Goal: Check status: Check status

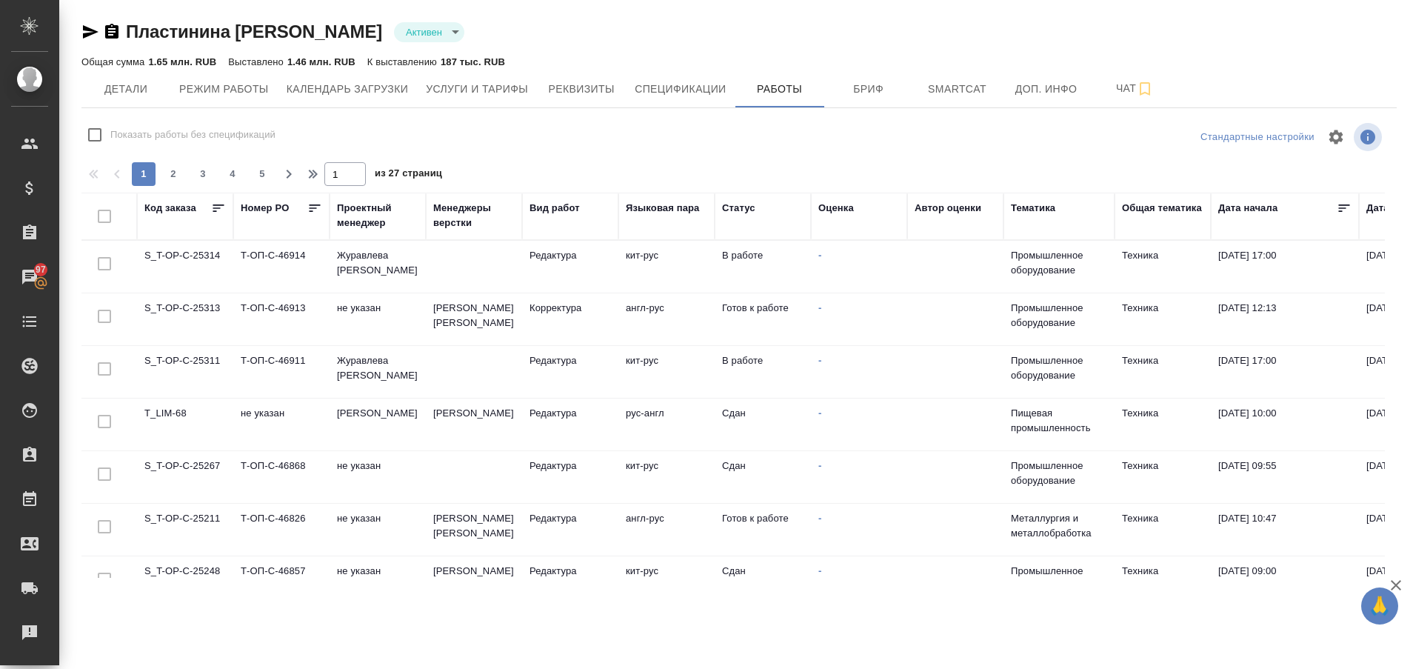
click at [185, 522] on td "S_T-OP-C-25211" at bounding box center [185, 530] width 96 height 52
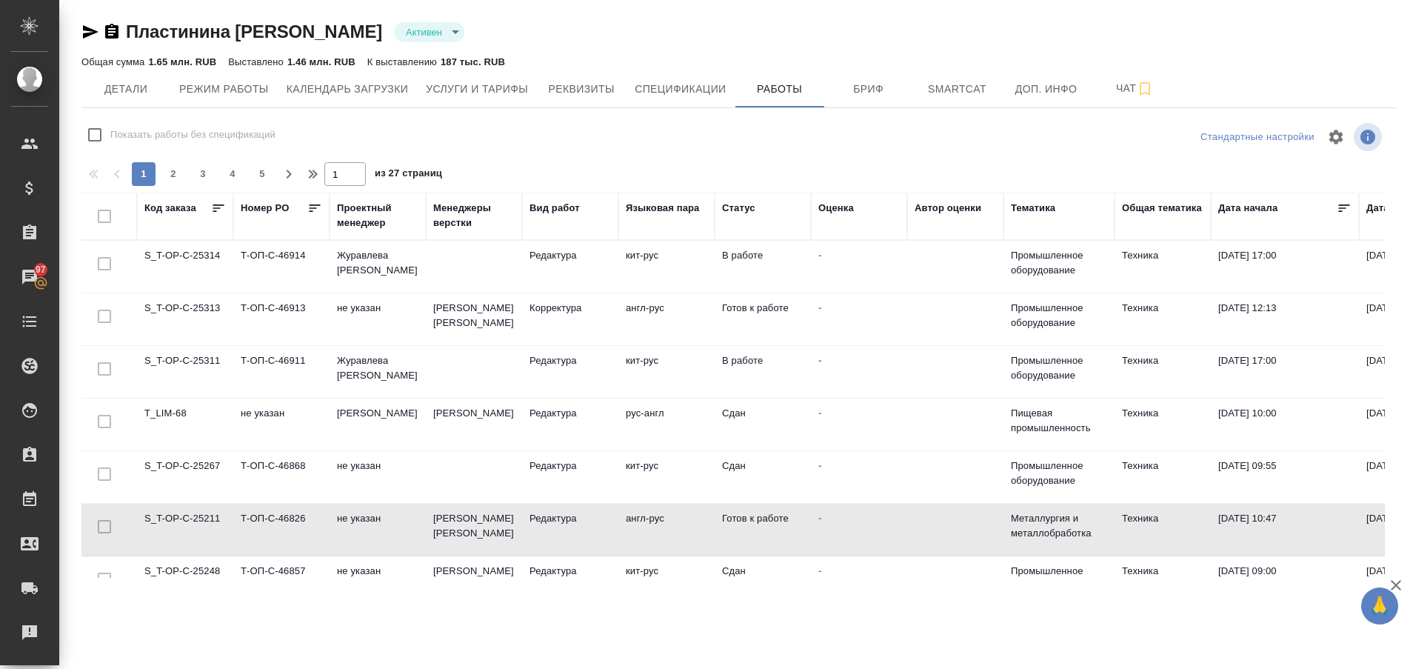
click at [185, 522] on td "S_T-OP-C-25211" at bounding box center [185, 530] width 96 height 52
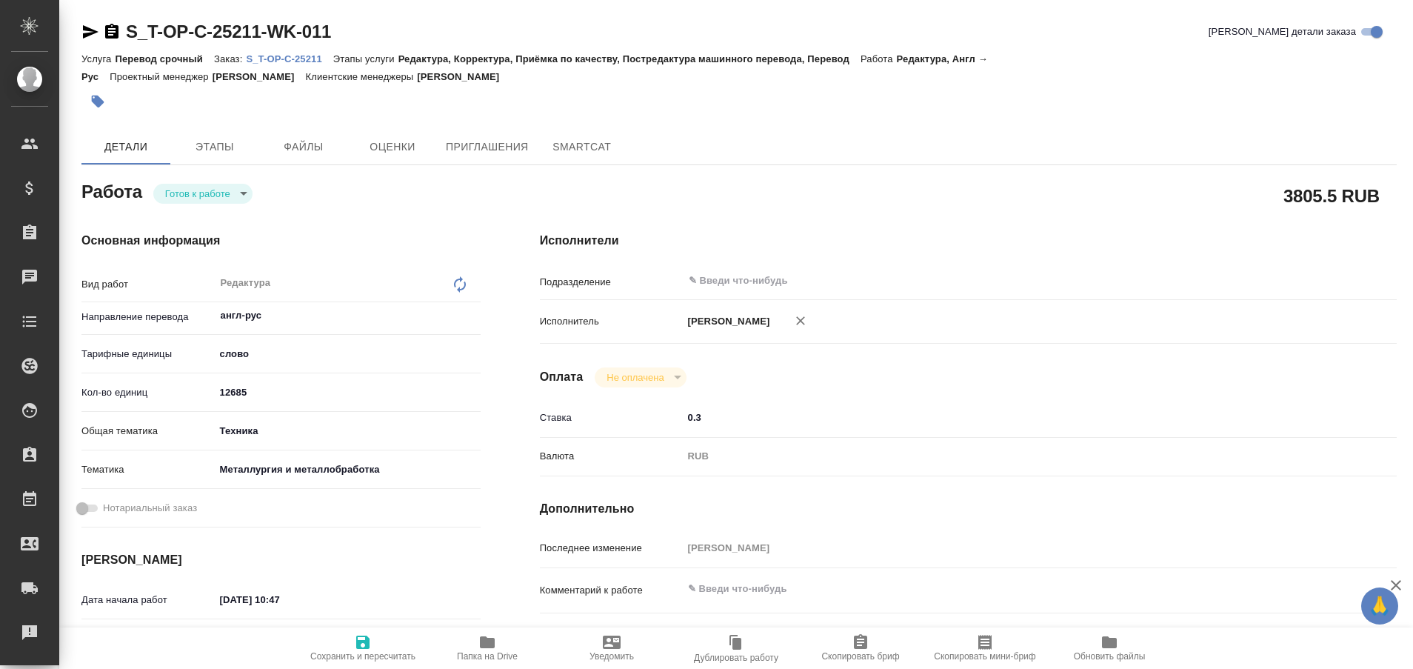
type textarea "x"
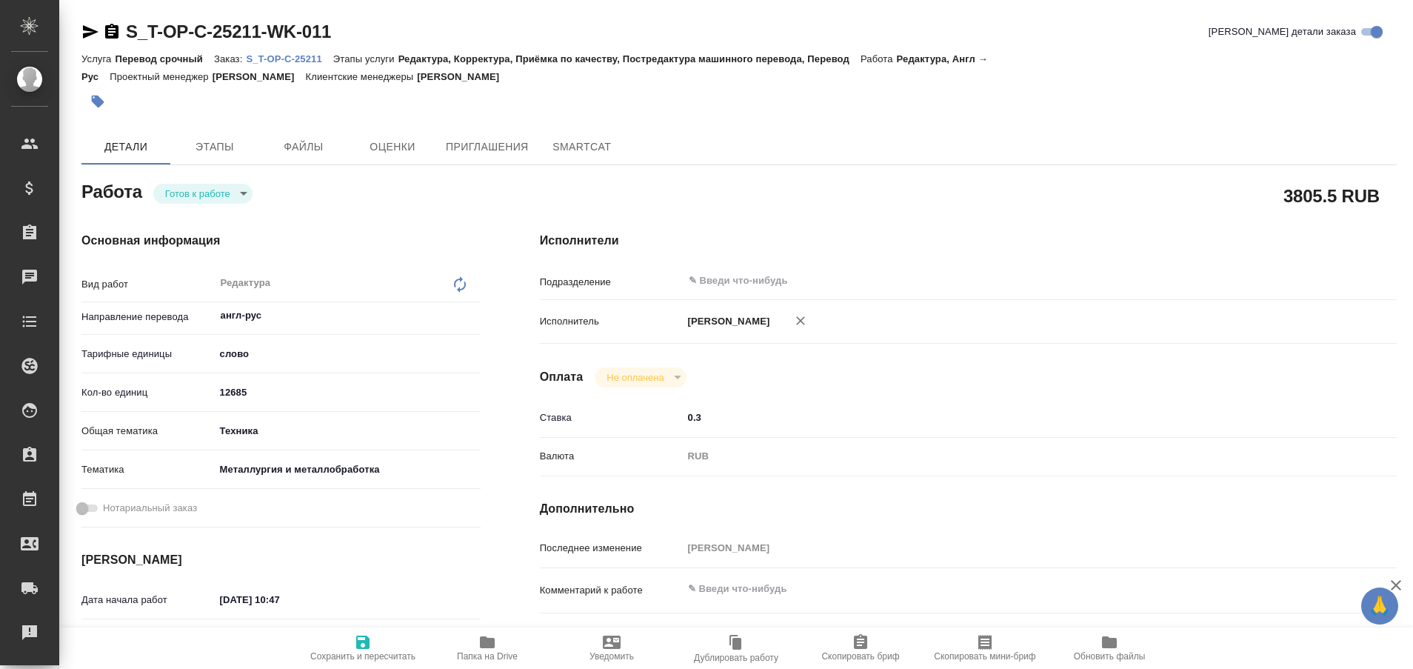
type textarea "x"
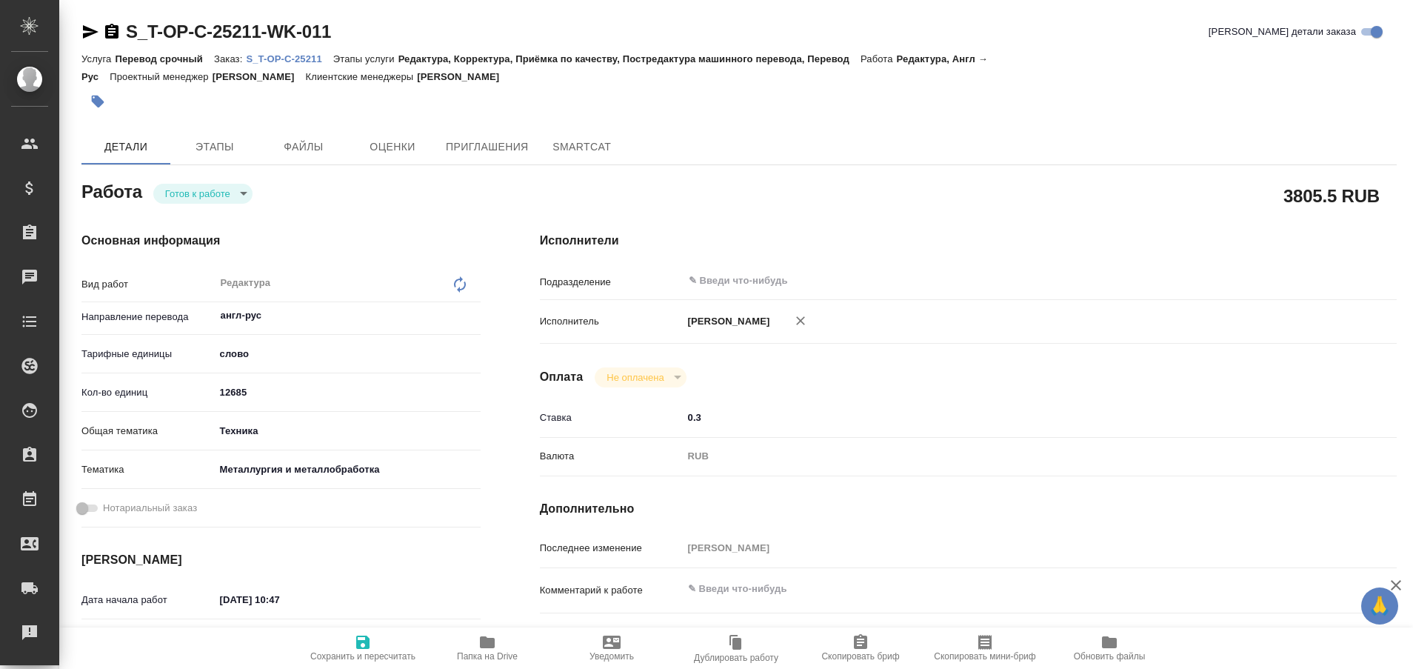
type textarea "x"
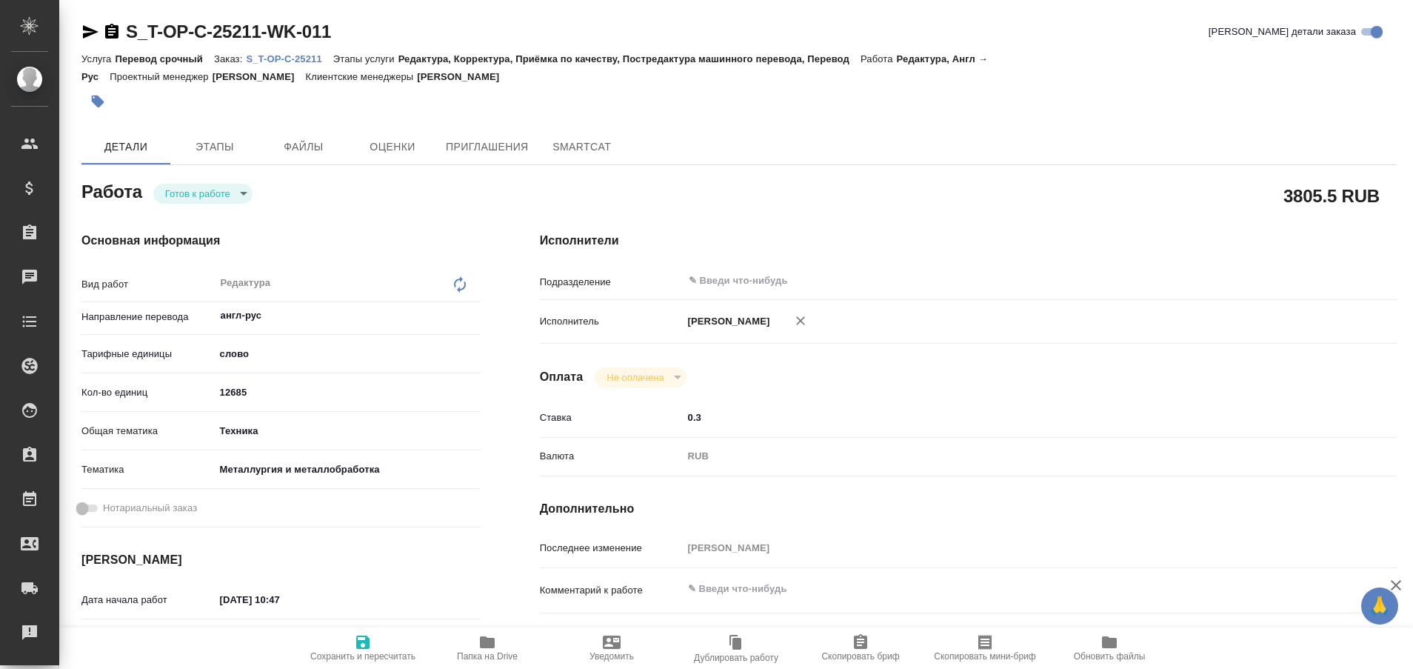
click at [90, 30] on icon "button" at bounding box center [91, 31] width 16 height 13
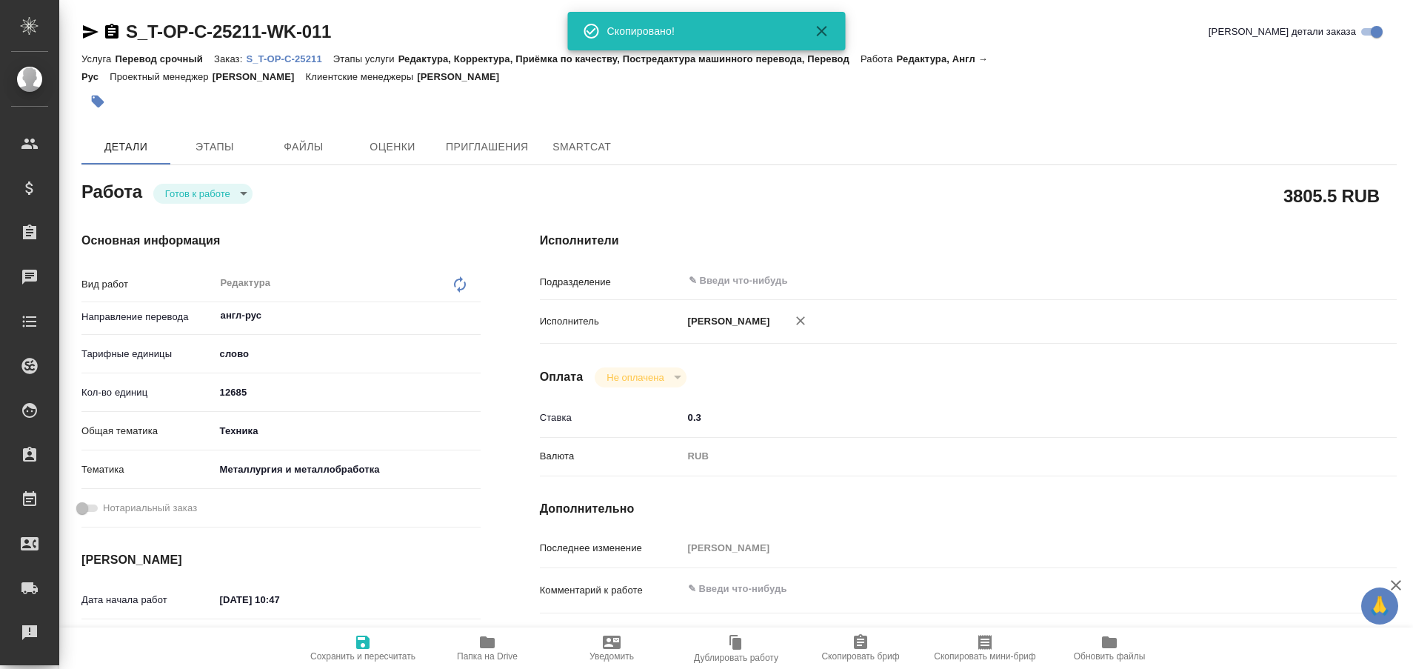
type textarea "x"
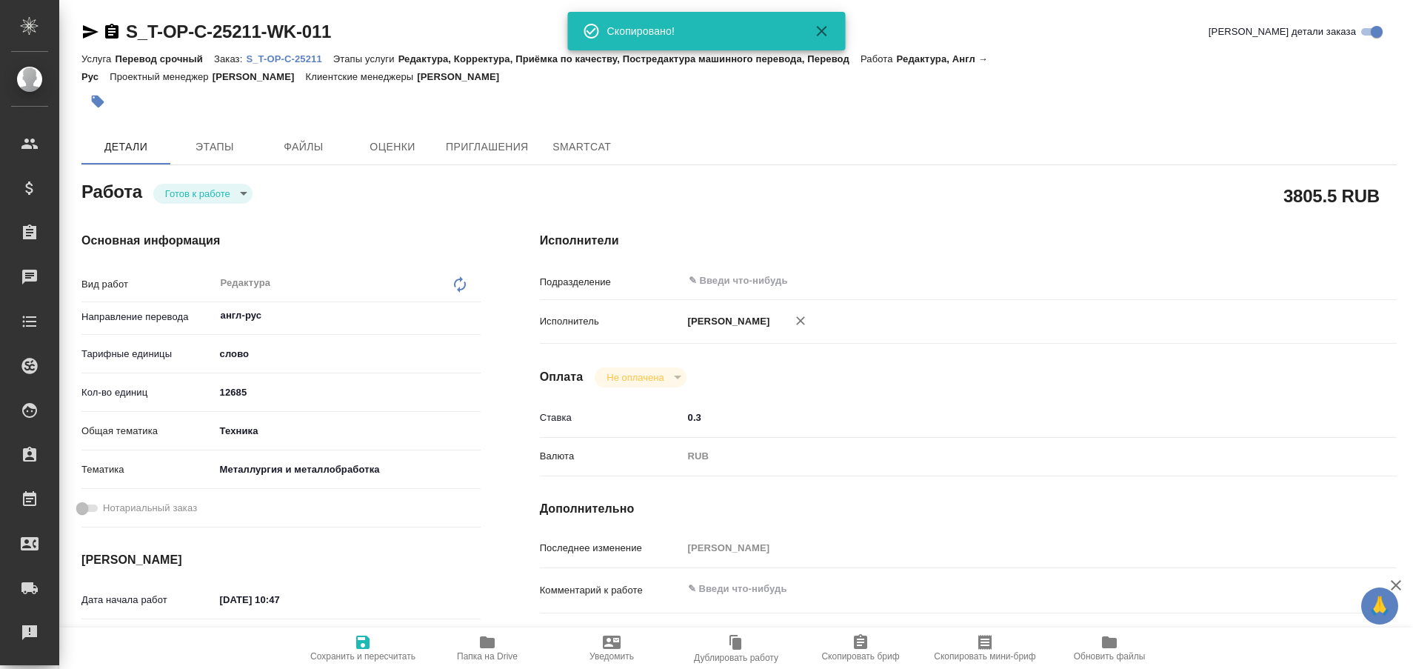
type textarea "x"
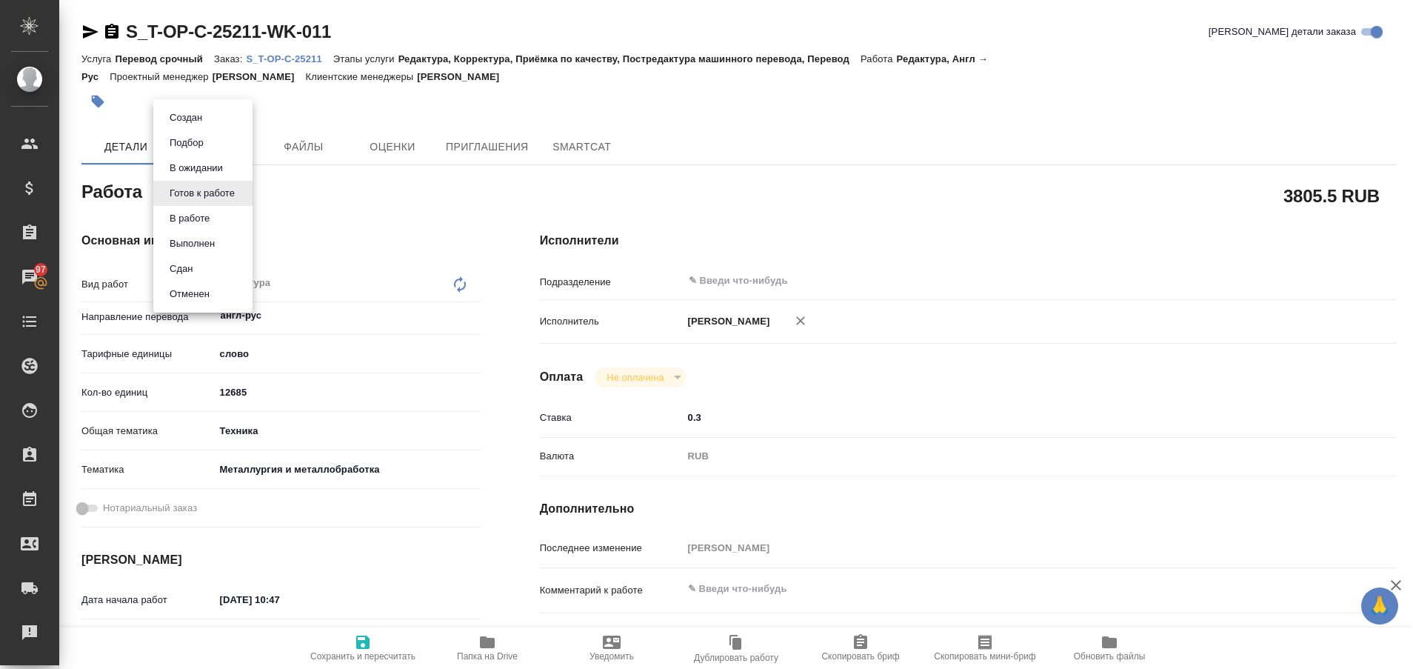
click at [243, 195] on body "🙏 .cls-1 fill:#fff; AWATERA Plastinina Anastasia Клиенты Спецификации Заказы 97…" at bounding box center [706, 334] width 1413 height 669
click at [212, 250] on button "Выполнен" at bounding box center [192, 243] width 54 height 16
type textarea "x"
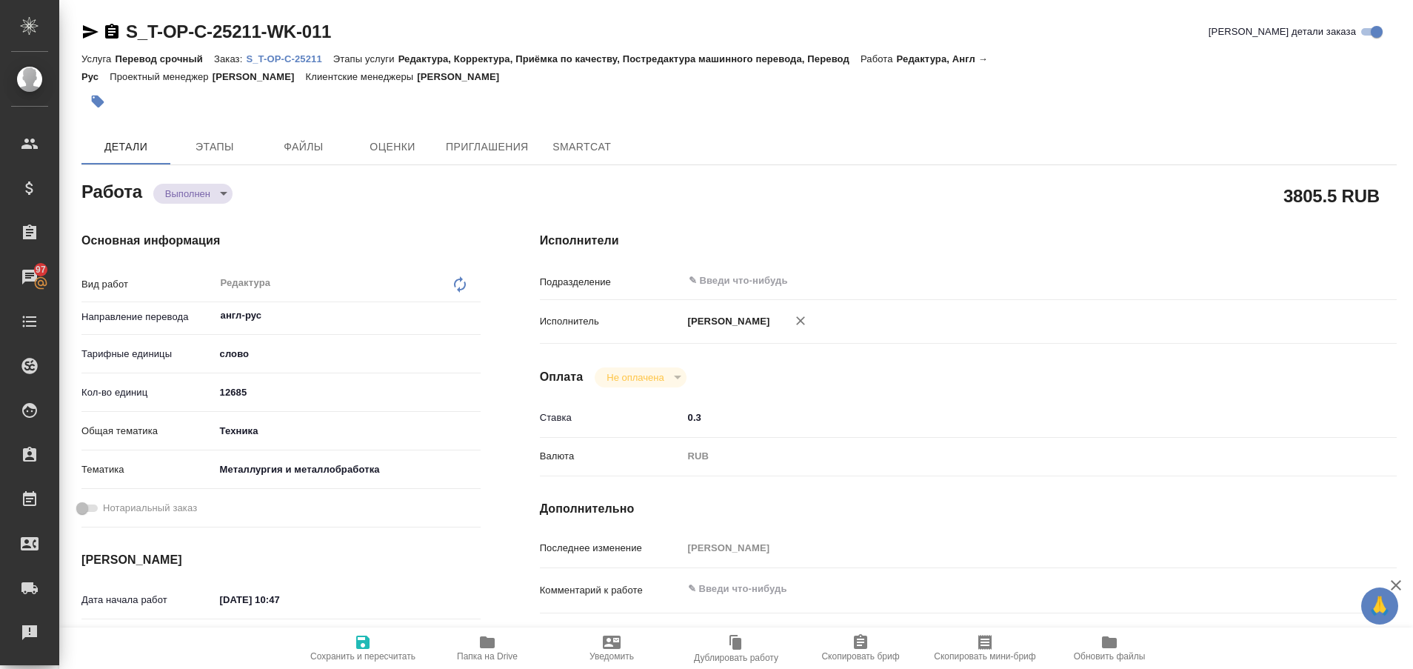
type textarea "x"
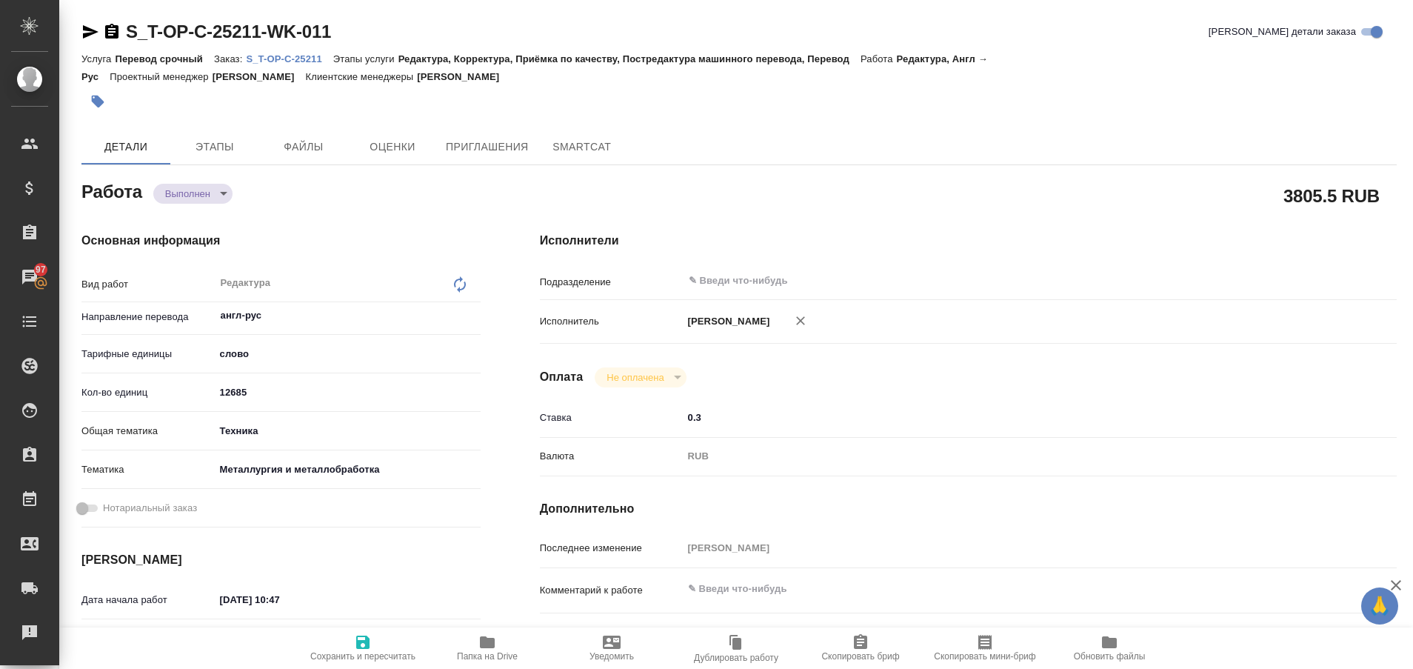
type textarea "x"
click at [307, 56] on p "S_T-OP-C-25211" at bounding box center [289, 58] width 87 height 11
type textarea "x"
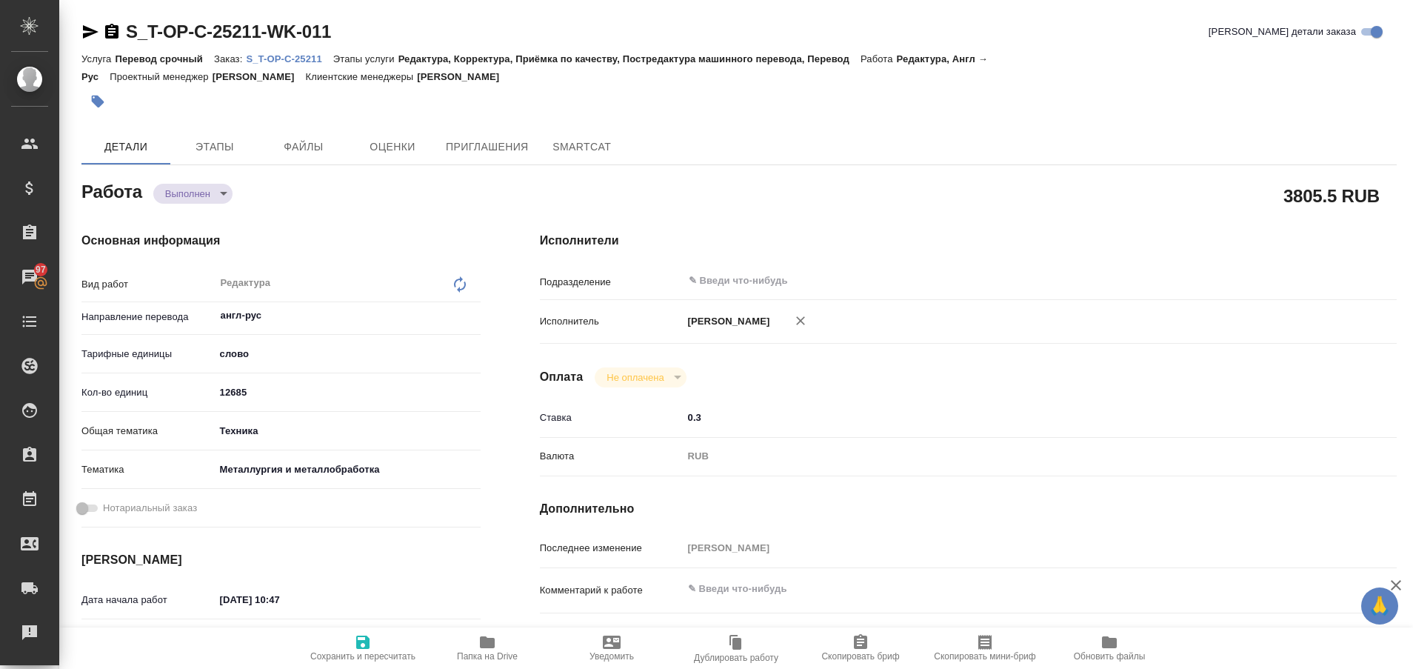
type textarea "x"
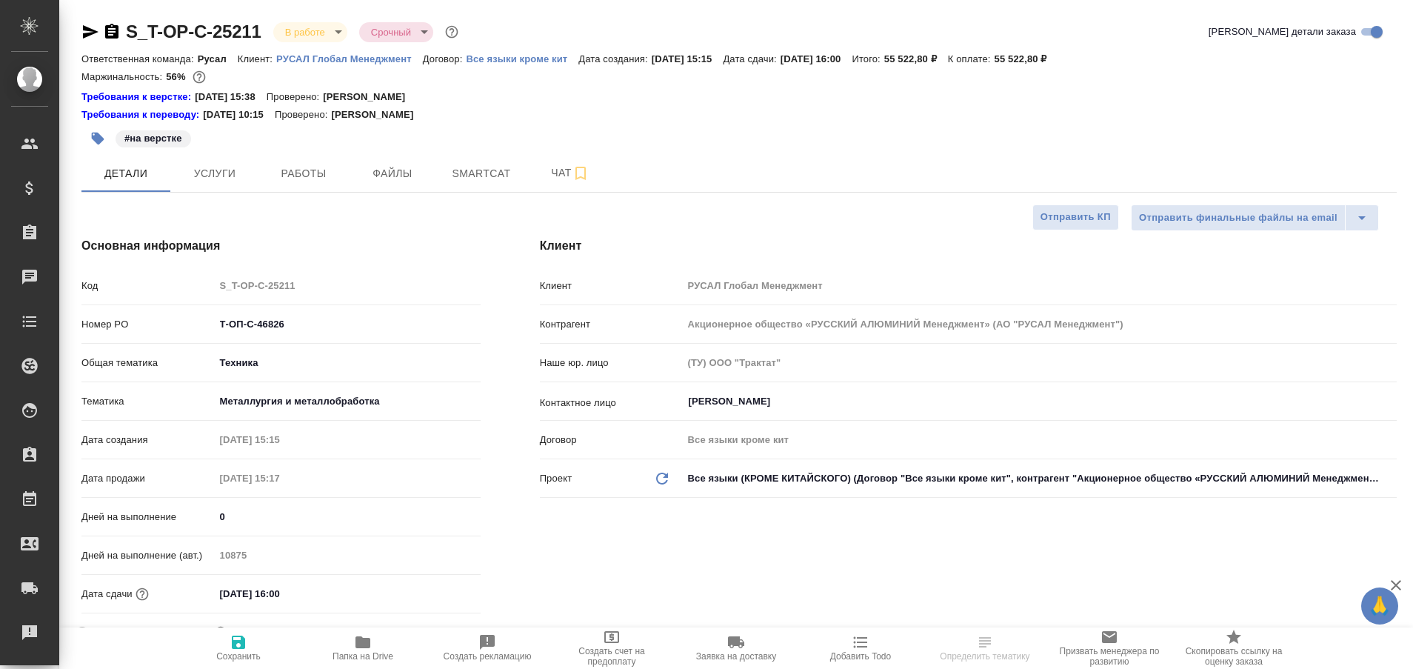
select select "RU"
click at [314, 171] on span "Работы" at bounding box center [303, 173] width 71 height 19
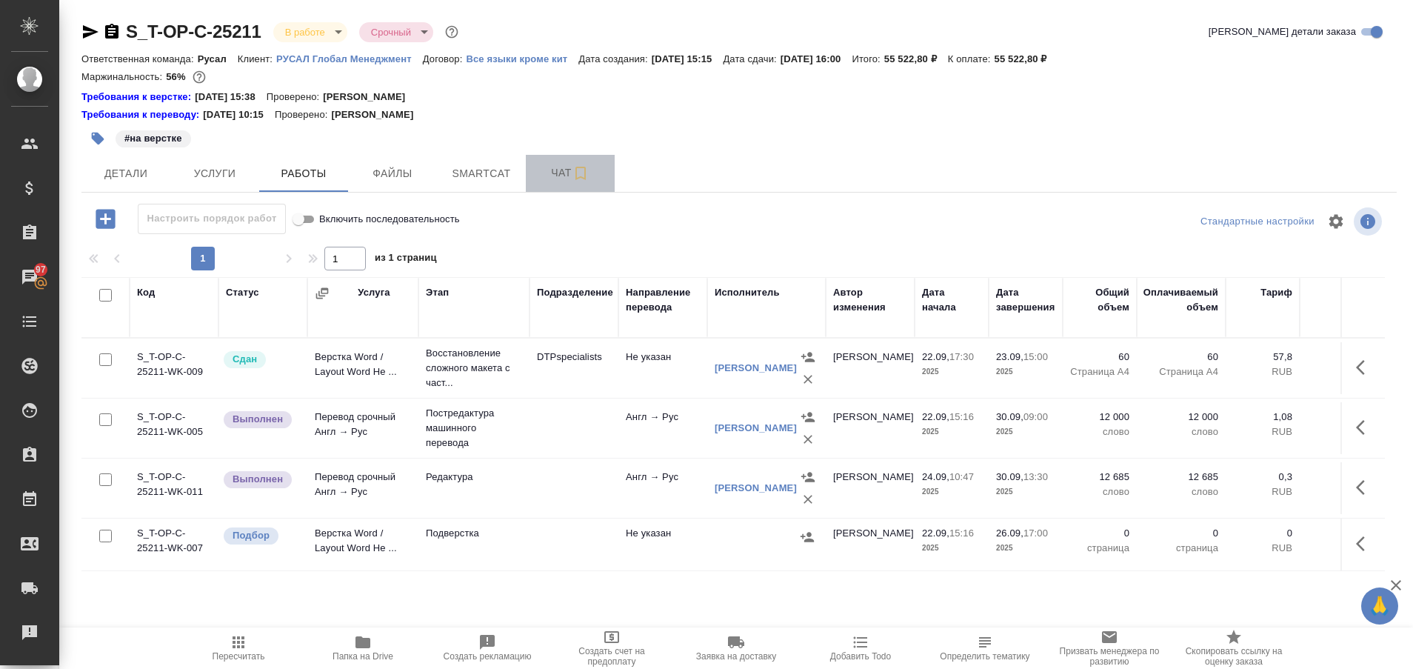
click at [554, 175] on span "Чат" at bounding box center [570, 173] width 71 height 19
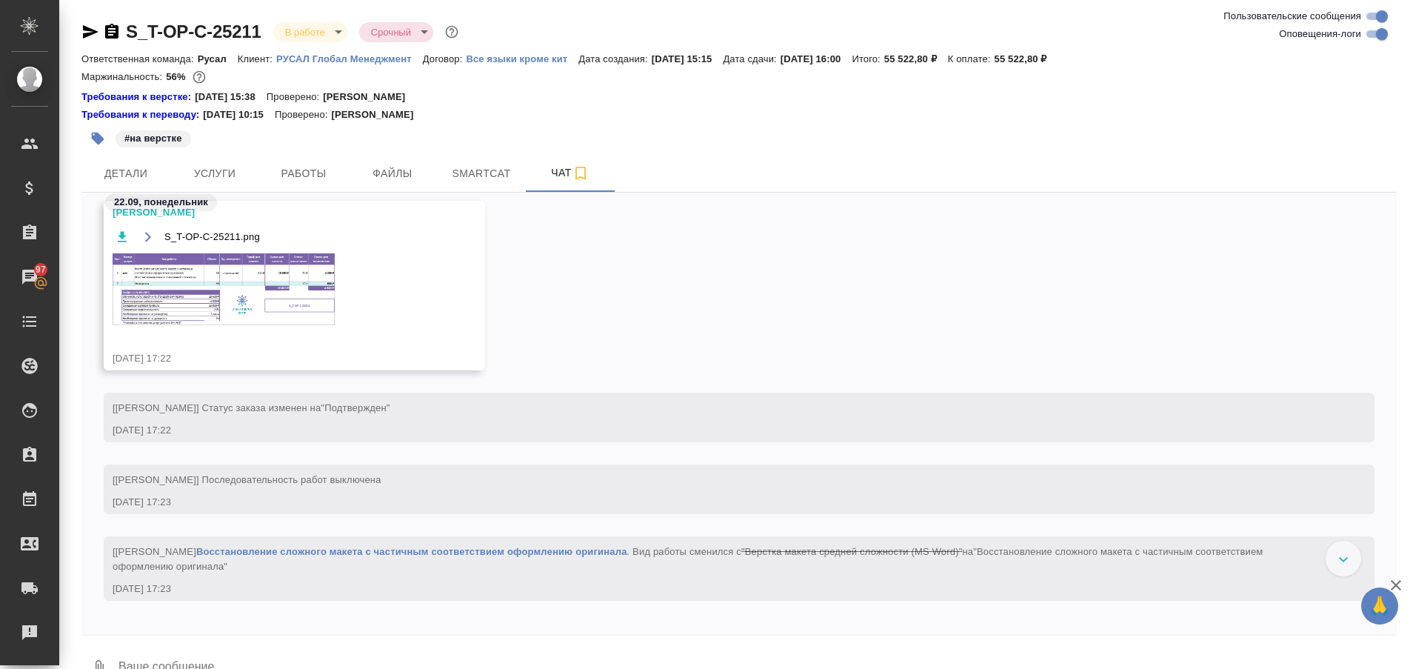
scroll to position [2593, 0]
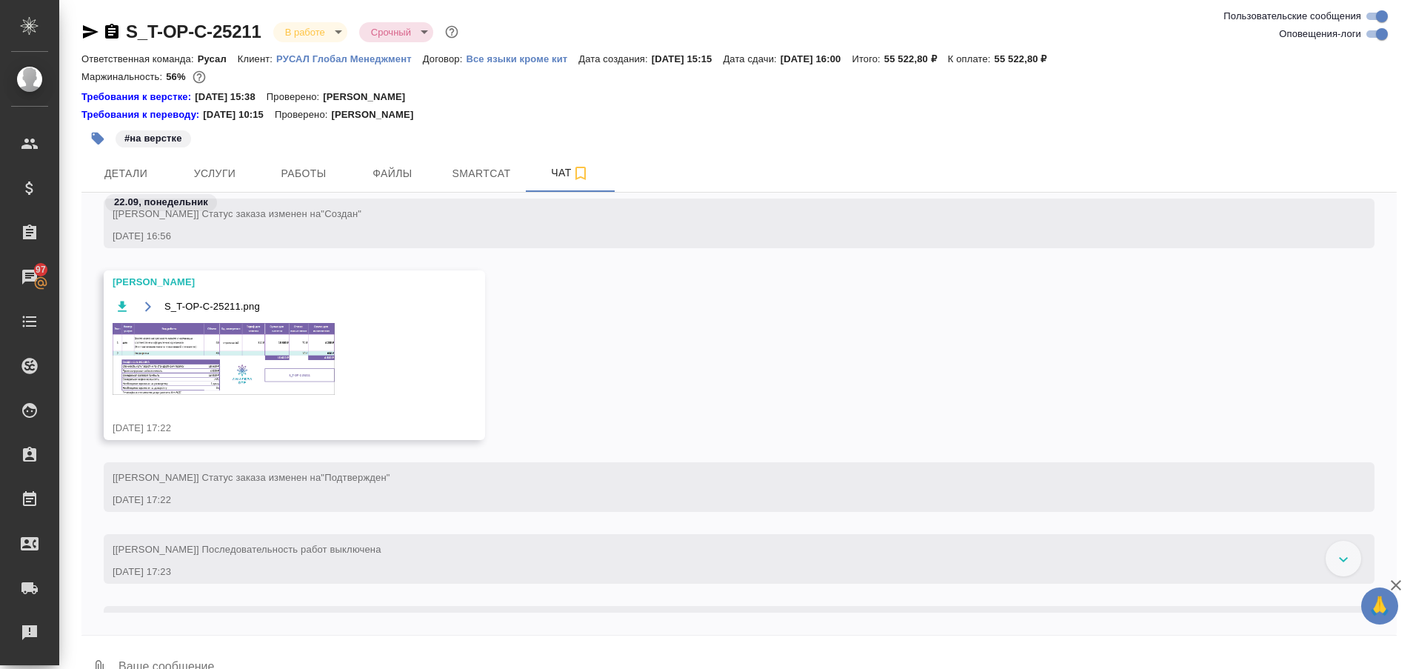
click at [296, 371] on img at bounding box center [224, 359] width 222 height 72
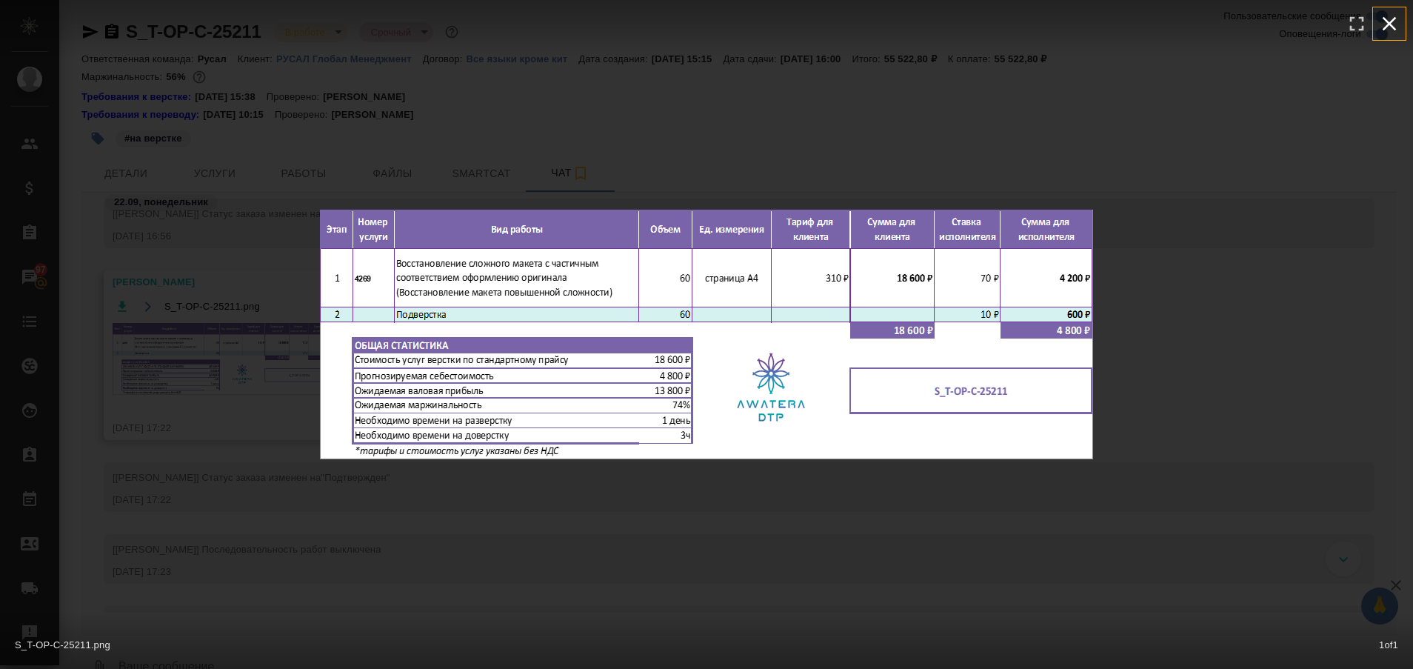
click at [1376, 22] on button "button" at bounding box center [1389, 23] width 33 height 33
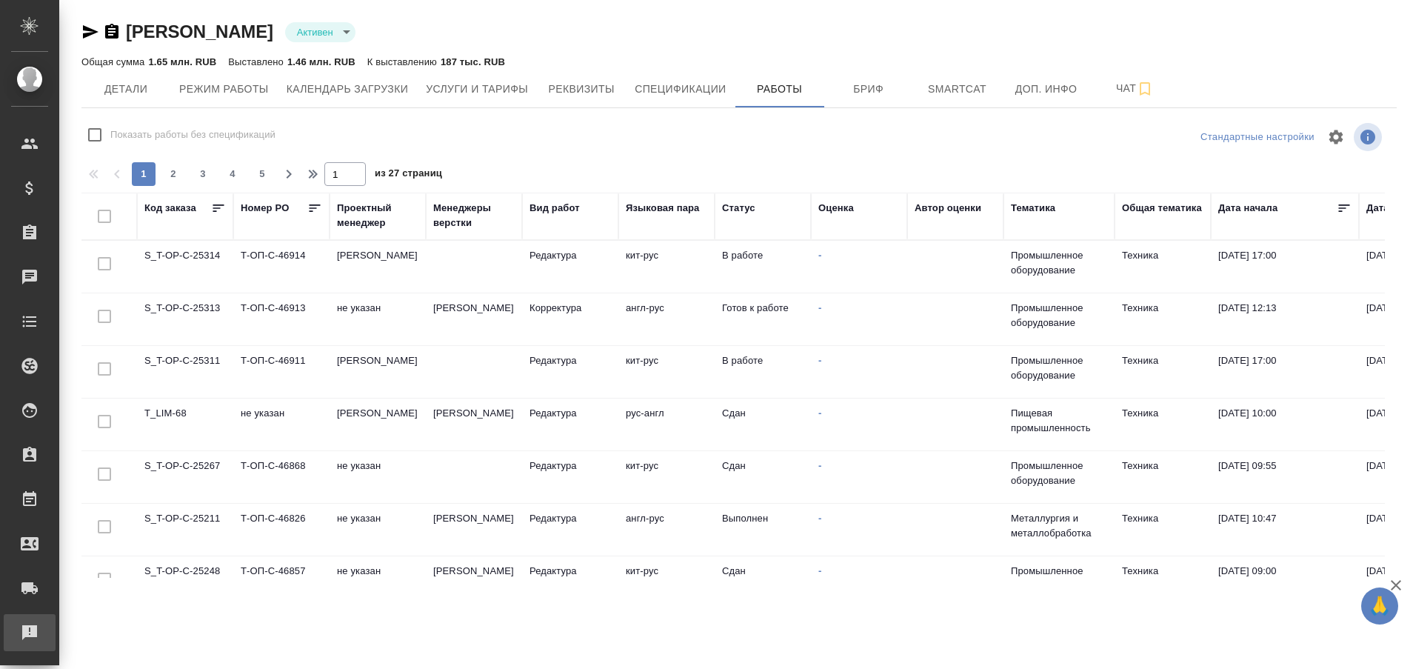
click at [19, 623] on div "Рекламации" at bounding box center [11, 632] width 37 height 22
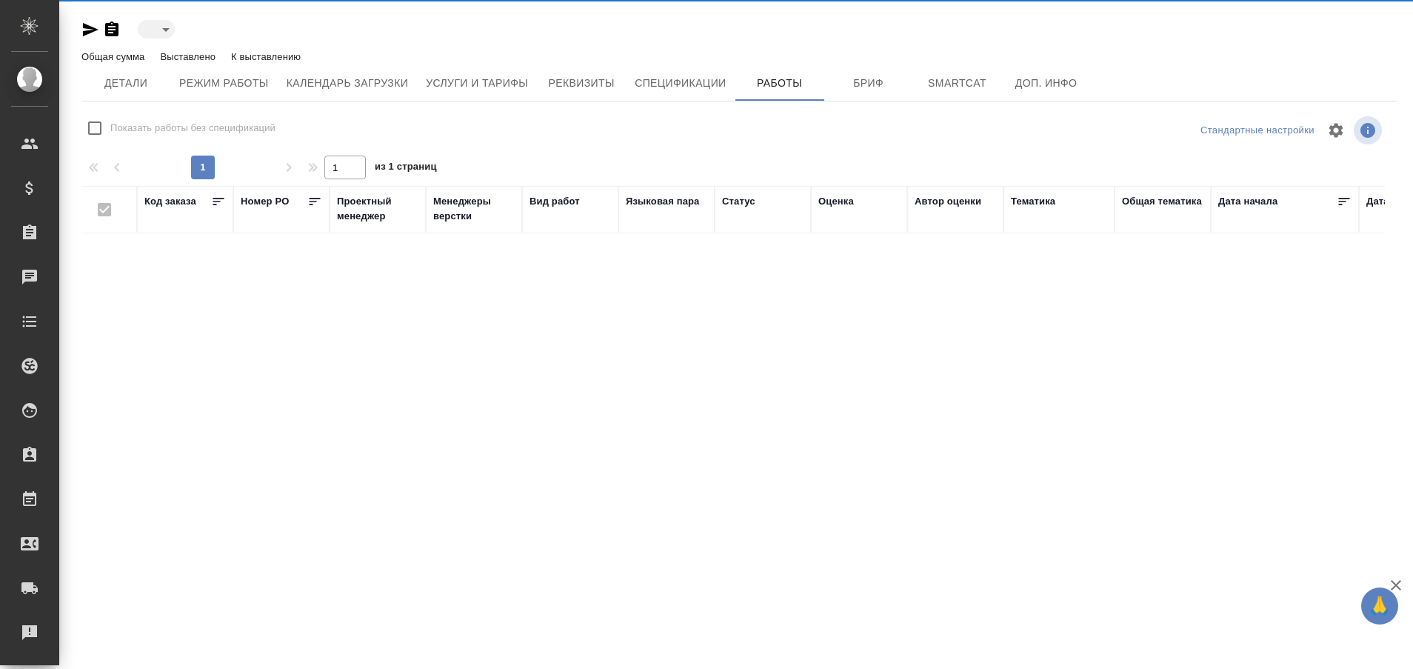
type input "active"
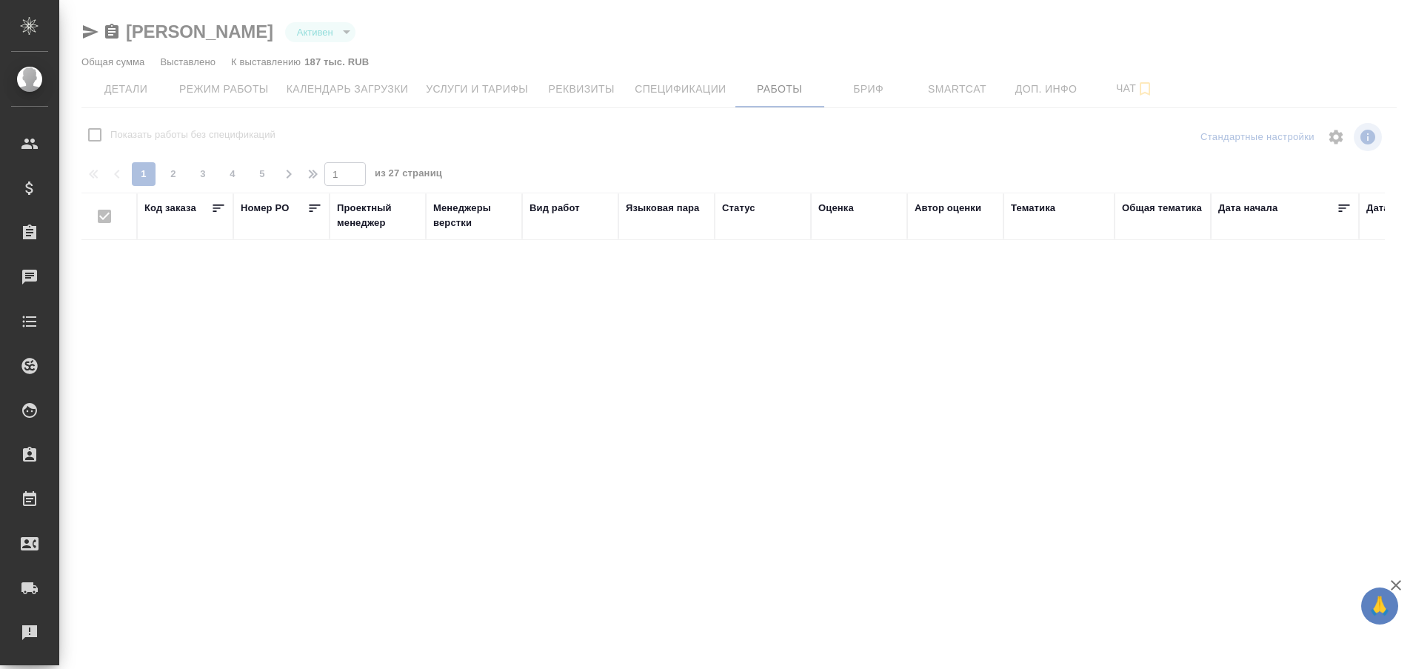
checkbox input "false"
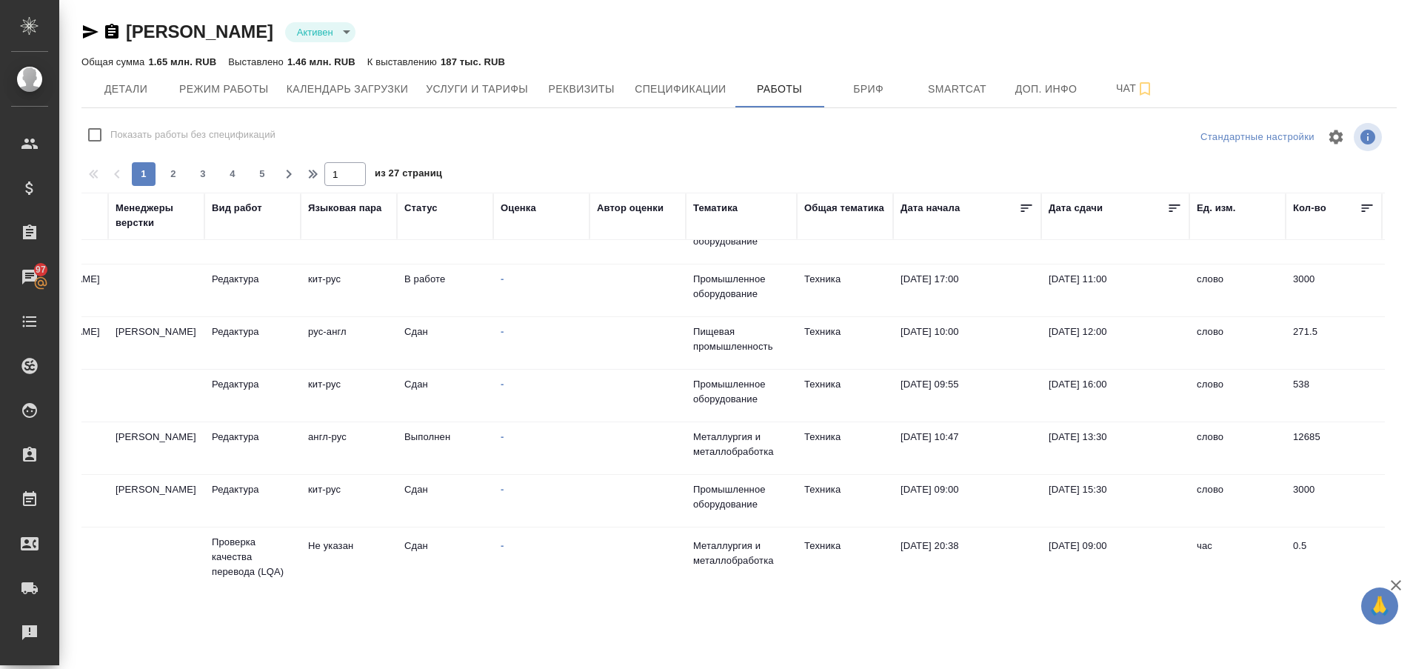
scroll to position [0, 318]
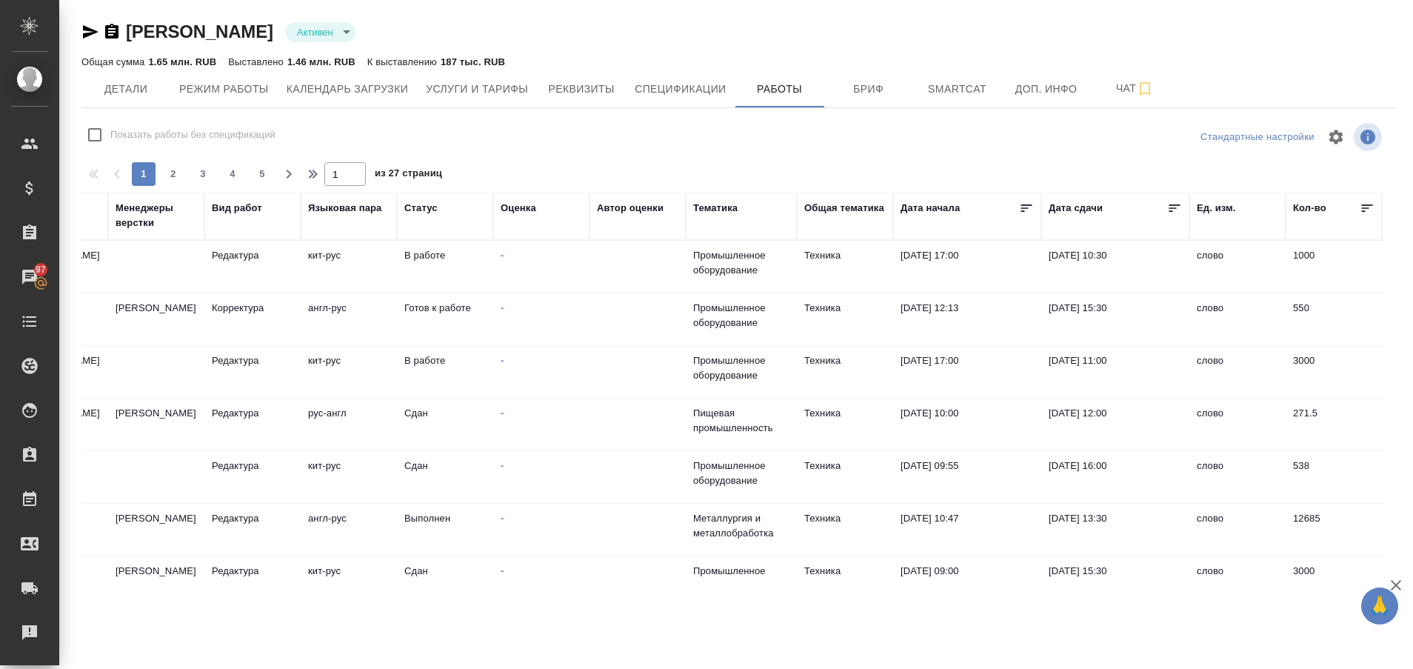
drag, startPoint x: 841, startPoint y: 578, endPoint x: 824, endPoint y: 563, distance: 23.1
click at [824, 563] on div "Пластинина Анастасия Евгеньевна Активен active Общая сумма 1.65 млн. RUB Выстав…" at bounding box center [738, 293] width 1331 height 586
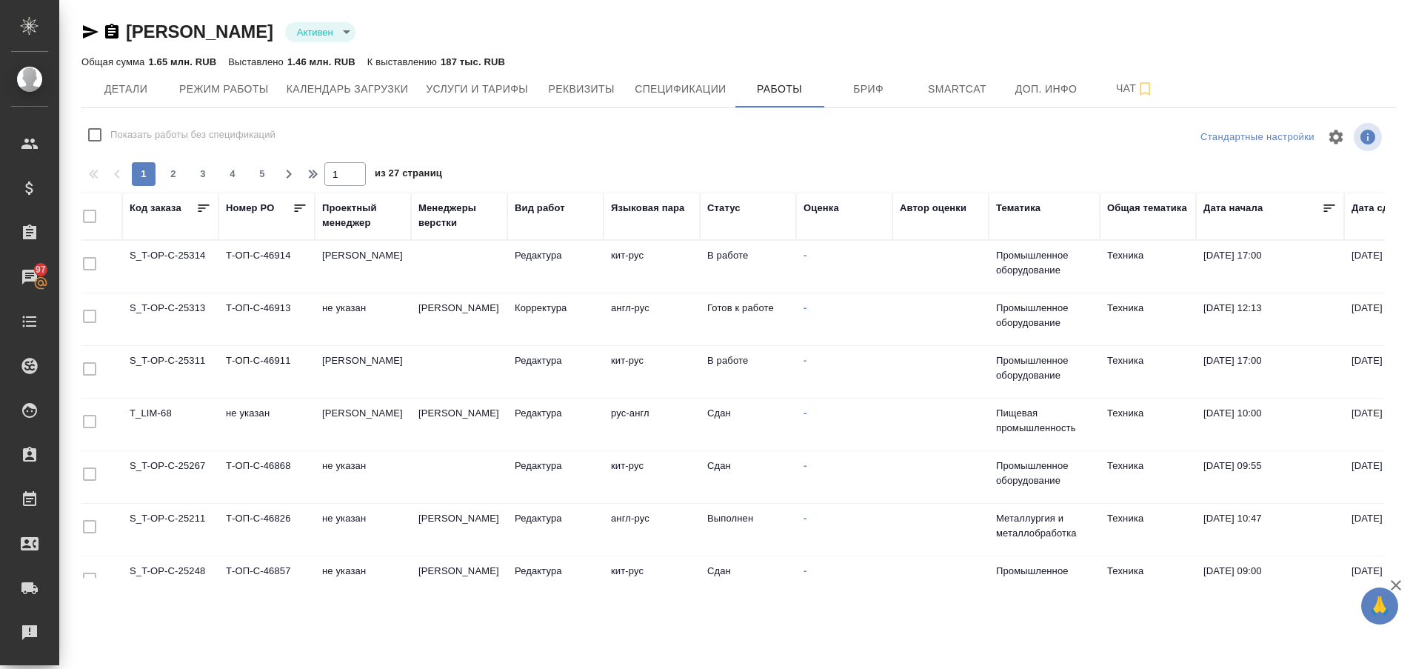
scroll to position [0, 0]
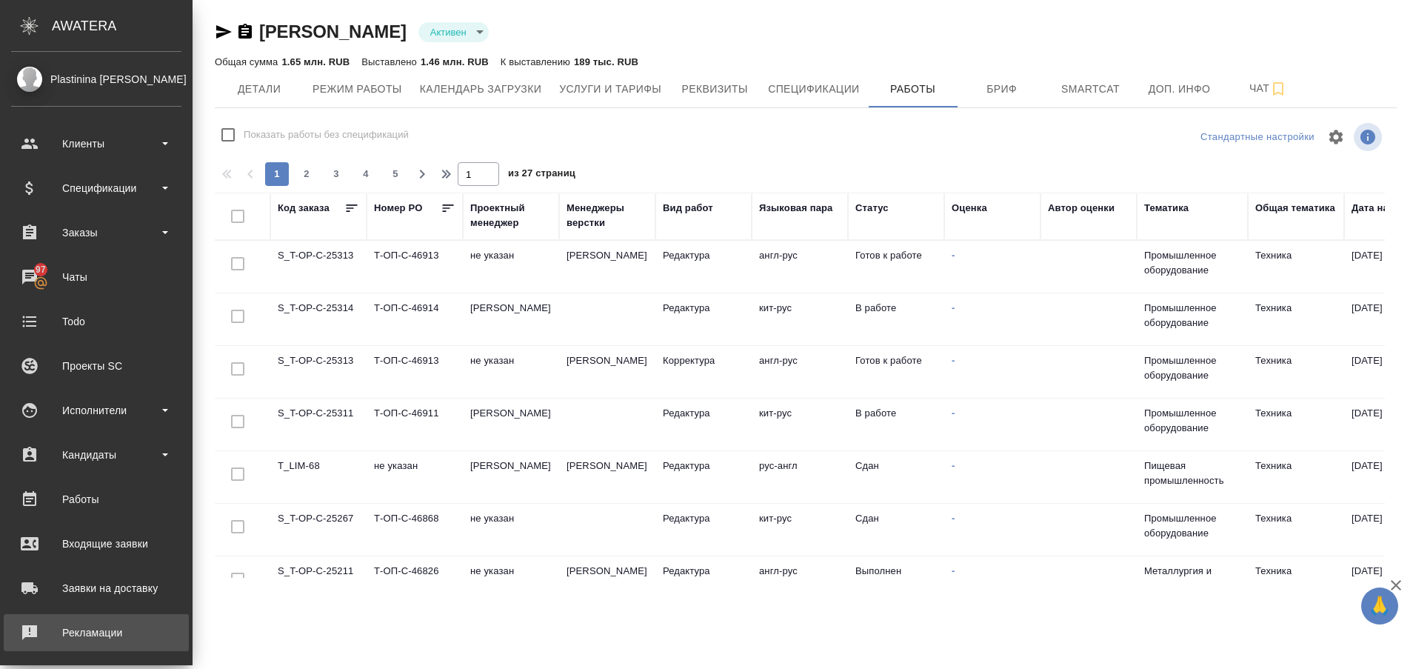
click at [104, 629] on div ".cls-1 fill:#fff; AWATERA Plastinina [PERSON_NAME] Спецификации Заказы 97 Чаты …" at bounding box center [706, 334] width 1413 height 669
click at [31, 638] on div "Рекламации" at bounding box center [96, 632] width 170 height 22
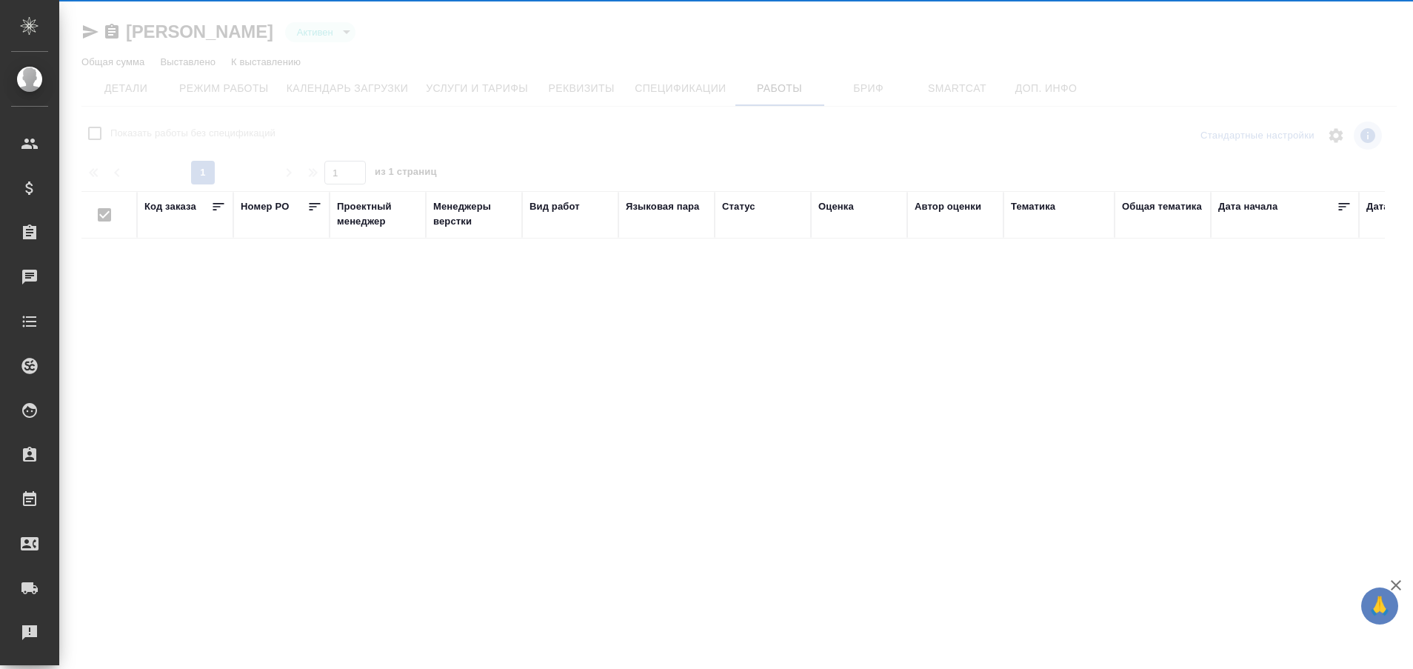
type input "active"
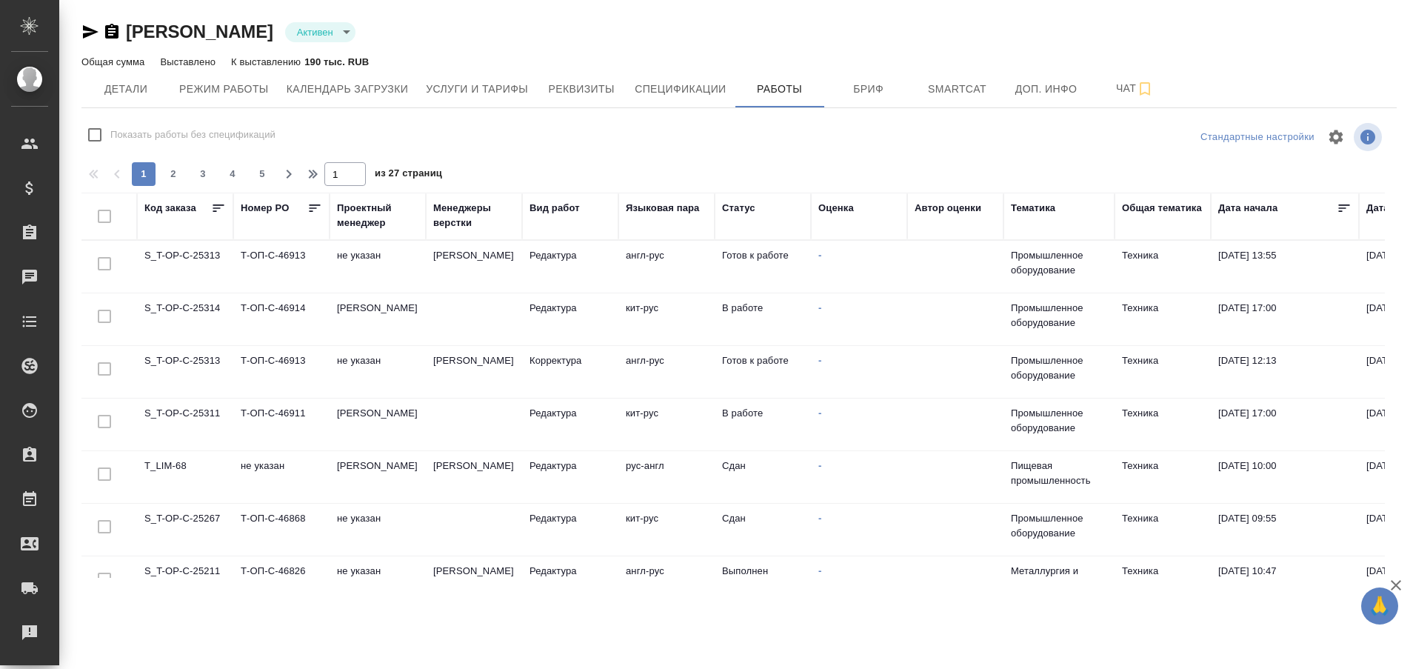
checkbox input "false"
